Goal: Task Accomplishment & Management: Manage account settings

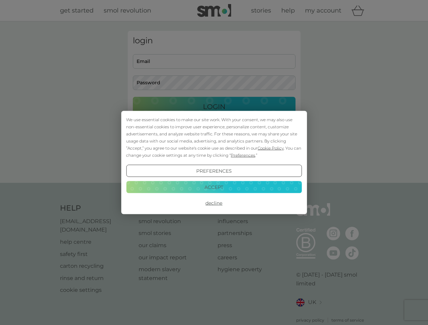
click at [271, 148] on span "Cookie Policy" at bounding box center [271, 148] width 26 height 5
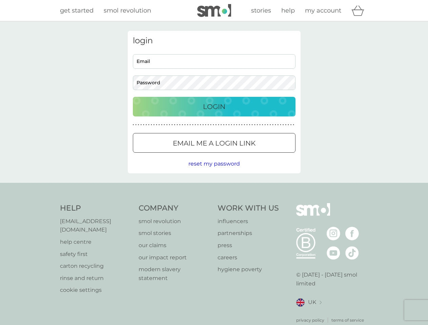
click at [242, 155] on div "login Email Password Login ● ● ● ● ● ● ● ● ● ● ● ● ● ● ● ● ● ● ● ● ● ● ● ● ● ● …" at bounding box center [214, 102] width 173 height 143
click at [214, 171] on div "login Email Password Login ● ● ● ● ● ● ● ● ● ● ● ● ● ● ● ● ● ● ● ● ● ● ● ● ● ● …" at bounding box center [214, 102] width 173 height 143
click at [214, 203] on div "Help [EMAIL_ADDRESS][DOMAIN_NAME] help centre safety first carton recycling rin…" at bounding box center [214, 263] width 308 height 120
click at [214, 187] on div "Help [EMAIL_ADDRESS][DOMAIN_NAME] help centre safety first carton recycling rin…" at bounding box center [214, 263] width 428 height 161
